Goal: Task Accomplishment & Management: Manage account settings

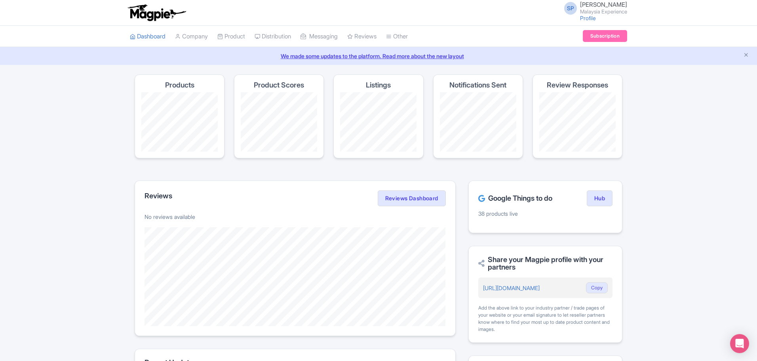
click at [564, 4] on span "SP" at bounding box center [570, 8] width 13 height 13
click at [576, 59] on link "Sign out" at bounding box center [588, 62] width 75 height 12
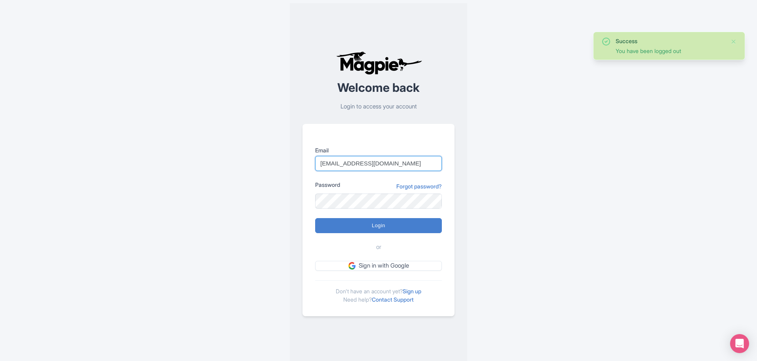
click at [384, 166] on input "support@malaysia-experience.com" at bounding box center [378, 163] width 127 height 15
type input "imshanmohamed@gmail.com"
drag, startPoint x: 396, startPoint y: 225, endPoint x: 265, endPoint y: 158, distance: 147.1
click at [394, 224] on input "Login" at bounding box center [378, 225] width 127 height 15
type input "Logging in..."
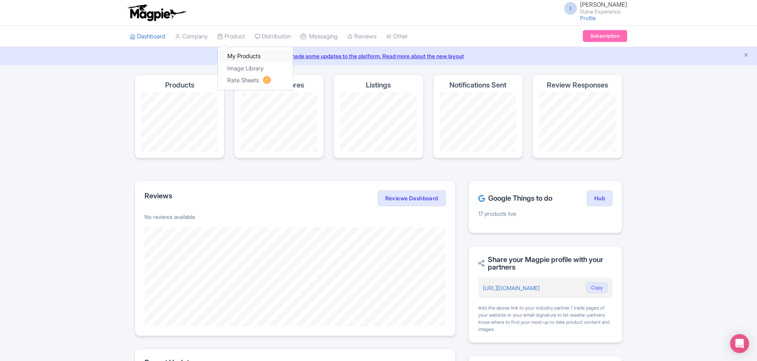
click at [251, 60] on link "My Products" at bounding box center [255, 56] width 75 height 12
